Goal: Task Accomplishment & Management: Manage account settings

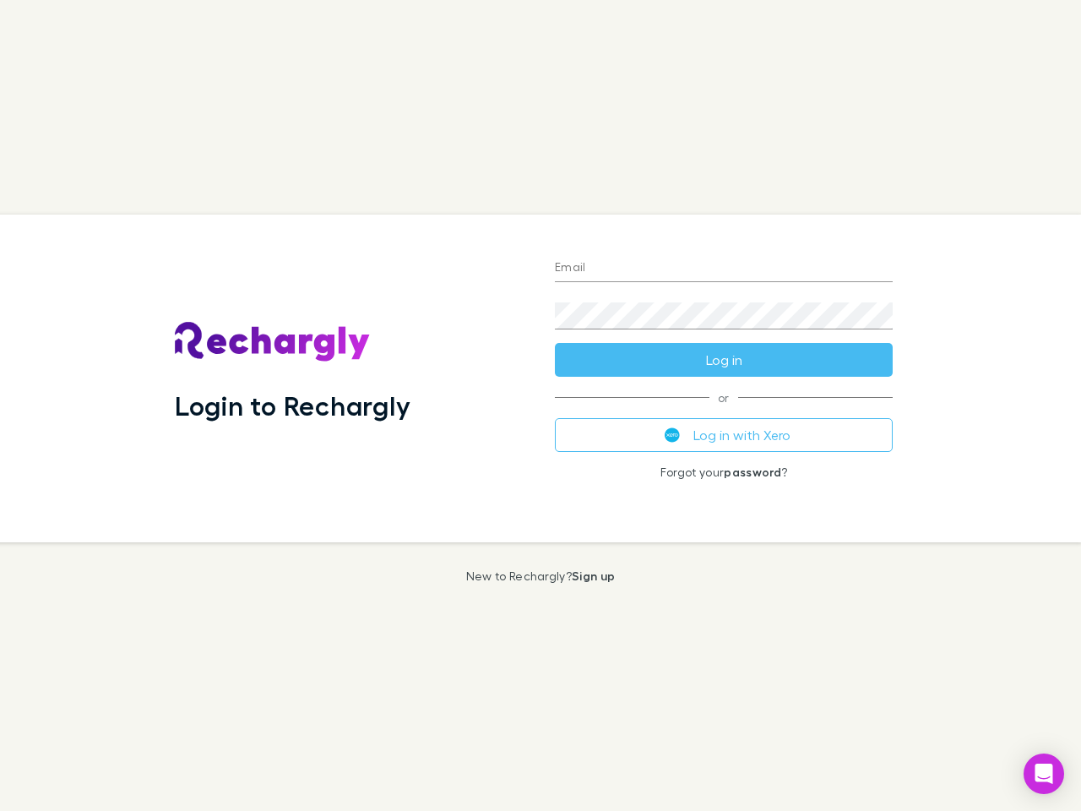
click at [541, 406] on div "Login to Rechargly" at bounding box center [351, 379] width 380 height 328
click at [724, 269] on input "Email" at bounding box center [724, 268] width 338 height 27
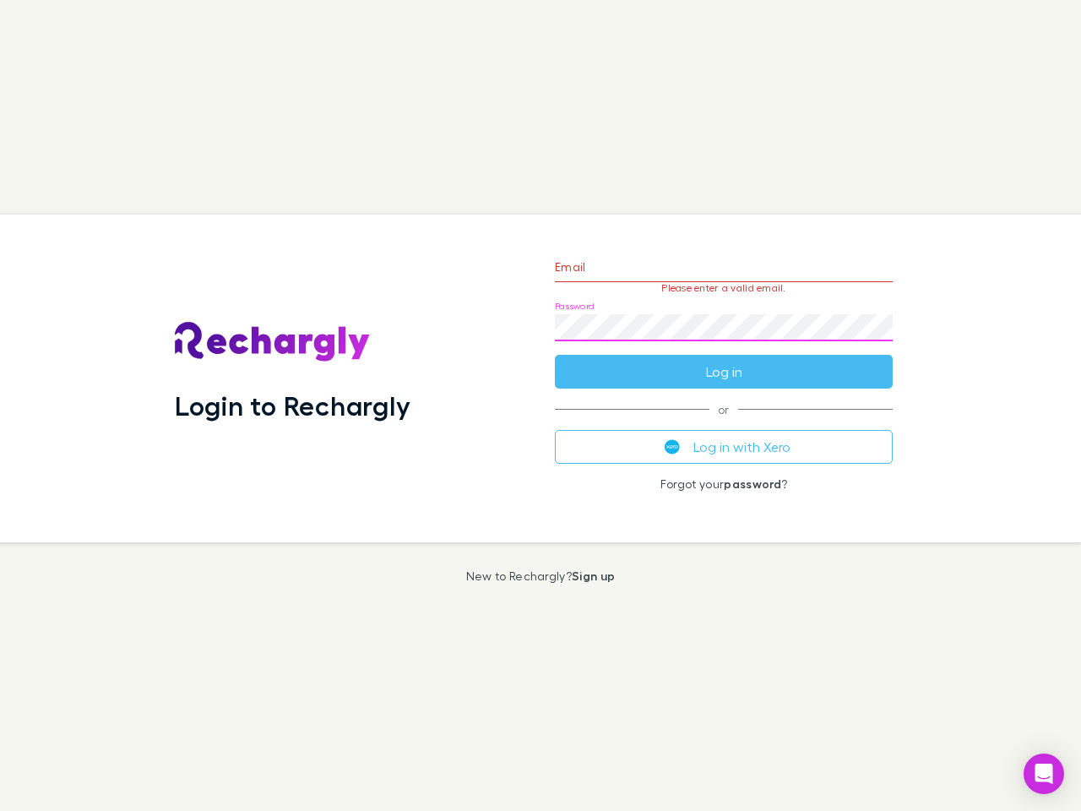
click at [724, 360] on form "Email Please enter a valid email. Password Log in" at bounding box center [724, 315] width 338 height 147
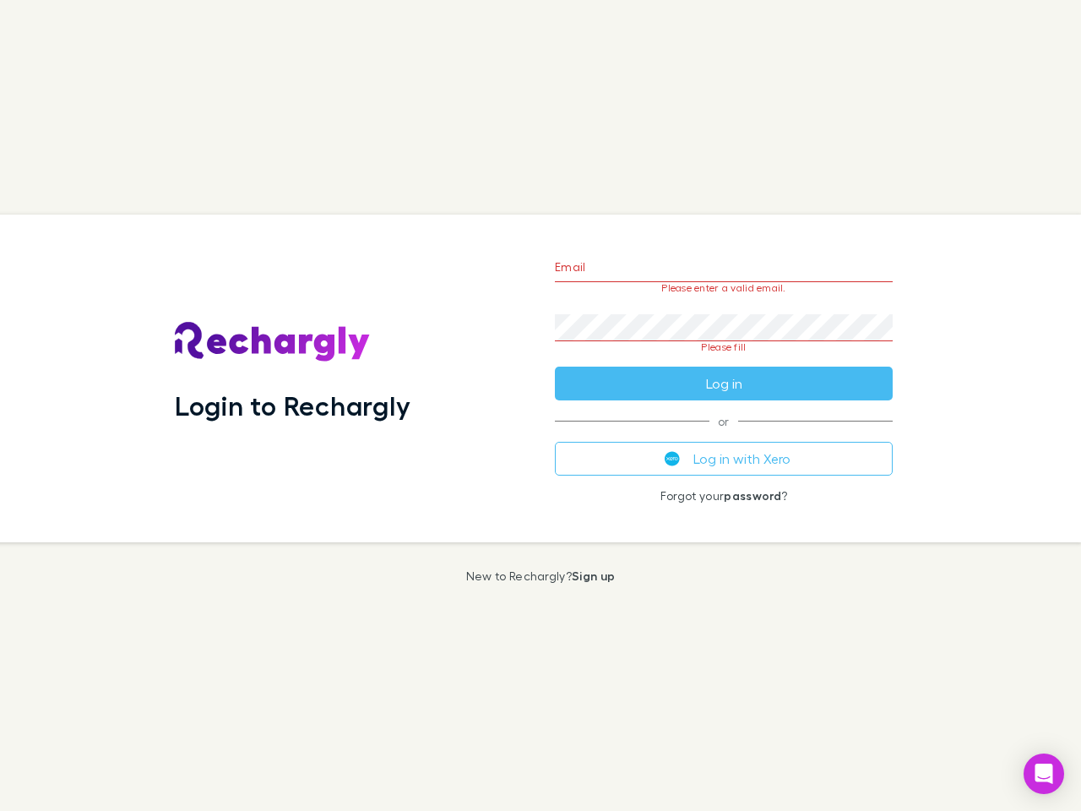
click at [724, 435] on div "Email Please enter a valid email. Password Please fill Log in or Log in with Xe…" at bounding box center [724, 379] width 365 height 328
click at [1044, 774] on icon "Open Intercom Messenger" at bounding box center [1045, 774] width 18 height 20
